Goal: Transaction & Acquisition: Purchase product/service

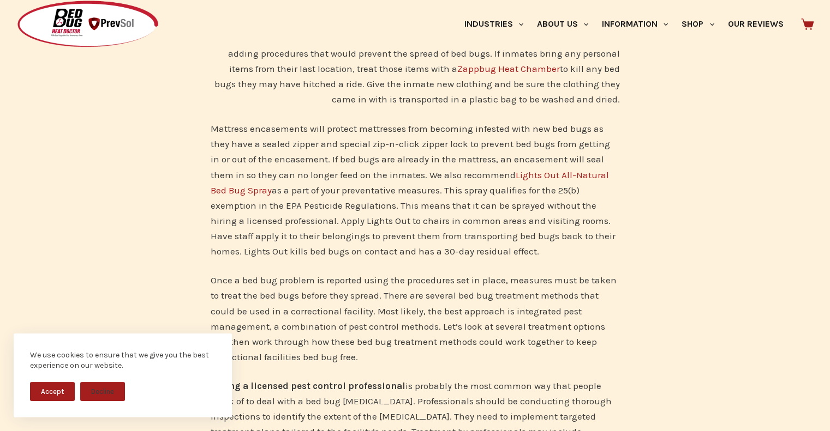
scroll to position [1822, 0]
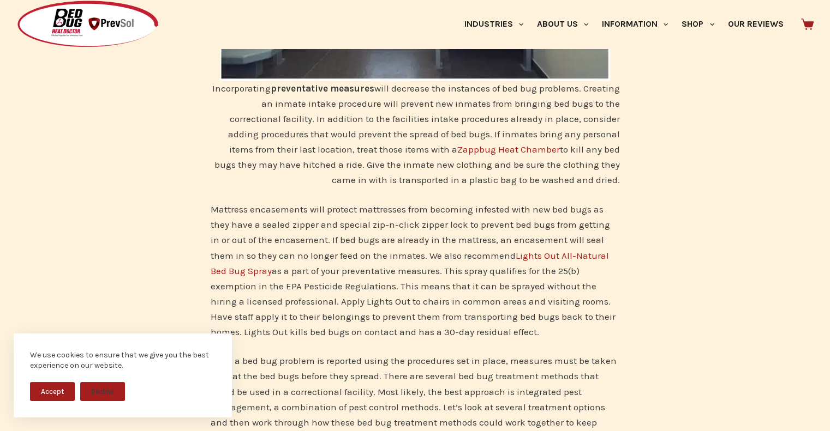
click at [471, 144] on link "Zappbug Heat Chamber" at bounding box center [508, 149] width 103 height 11
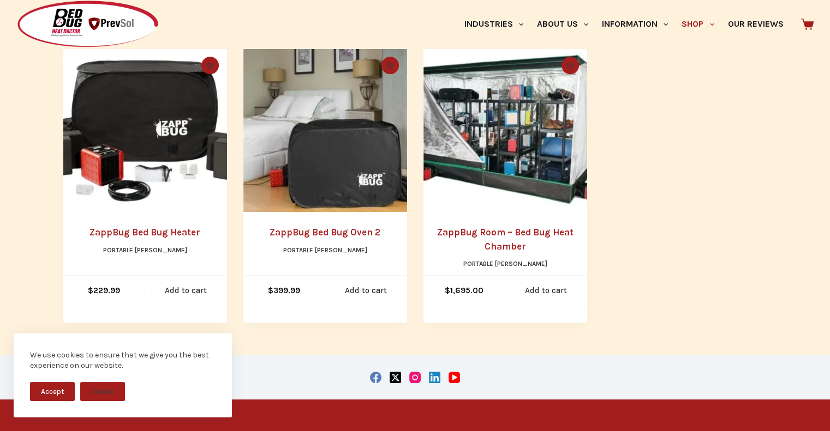
scroll to position [248, 0]
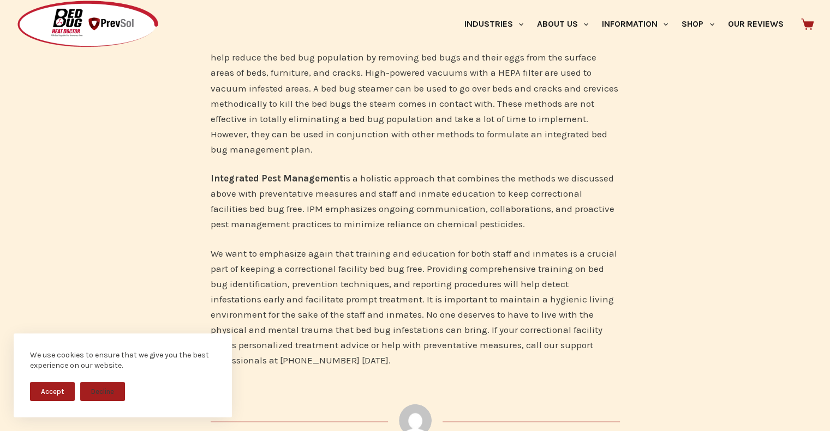
scroll to position [2657, 0]
